Goal: Obtain resource: Download file/media

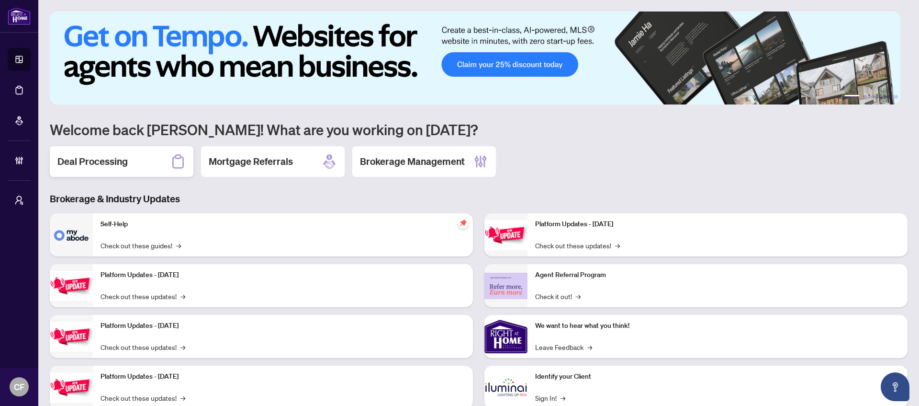
click at [136, 166] on div "Deal Processing" at bounding box center [122, 161] width 144 height 31
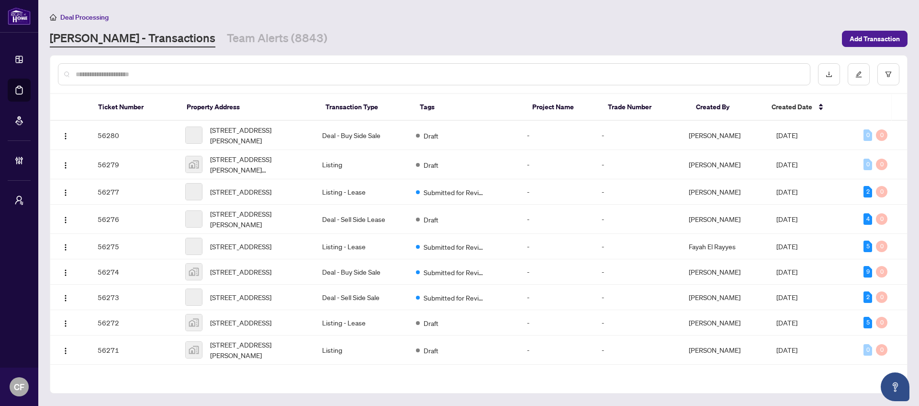
click at [165, 73] on input "text" at bounding box center [439, 74] width 727 height 11
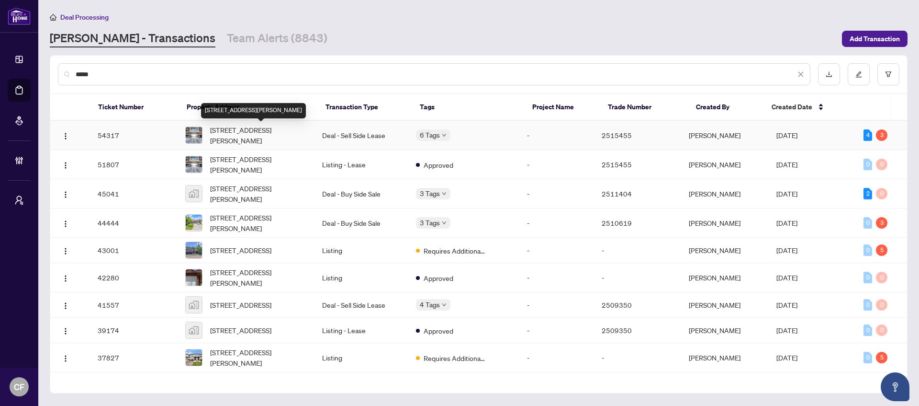
type input "****"
click at [247, 139] on span "[STREET_ADDRESS][PERSON_NAME]" at bounding box center [258, 135] width 97 height 21
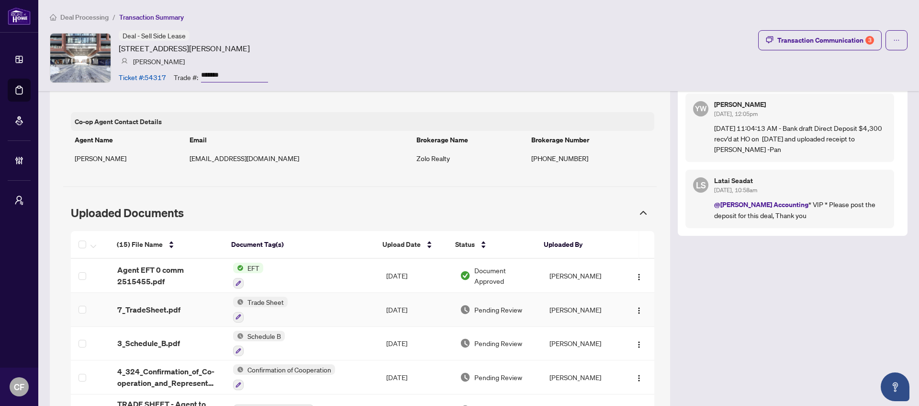
scroll to position [831, 0]
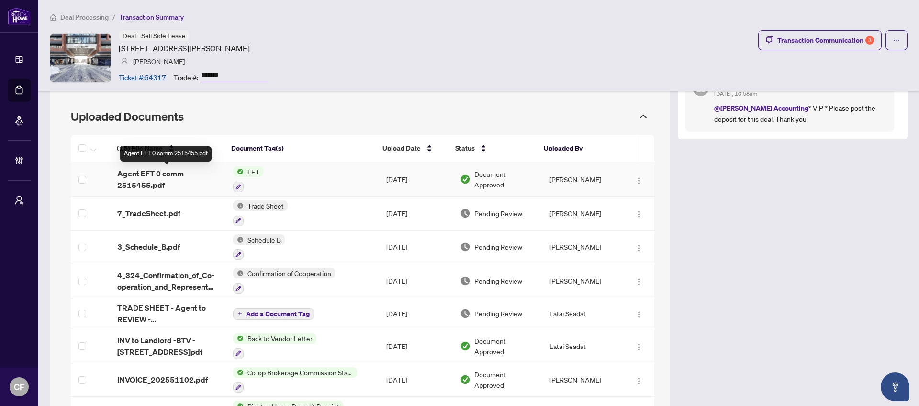
click at [145, 175] on span "Agent EFT 0 comm 2515455.pdf" at bounding box center [167, 179] width 101 height 23
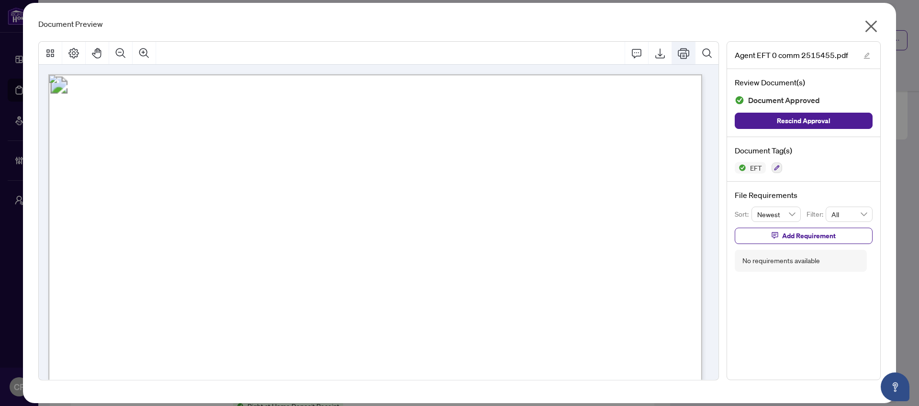
click at [684, 54] on icon "Print" at bounding box center [683, 52] width 11 height 11
click at [875, 31] on icon "close" at bounding box center [872, 27] width 12 height 12
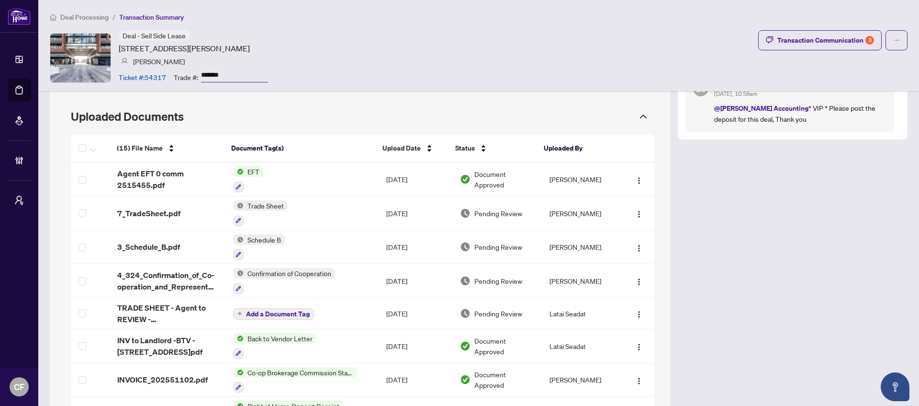
click at [74, 14] on span "Deal Processing" at bounding box center [84, 17] width 48 height 9
